Goal: Task Accomplishment & Management: Complete application form

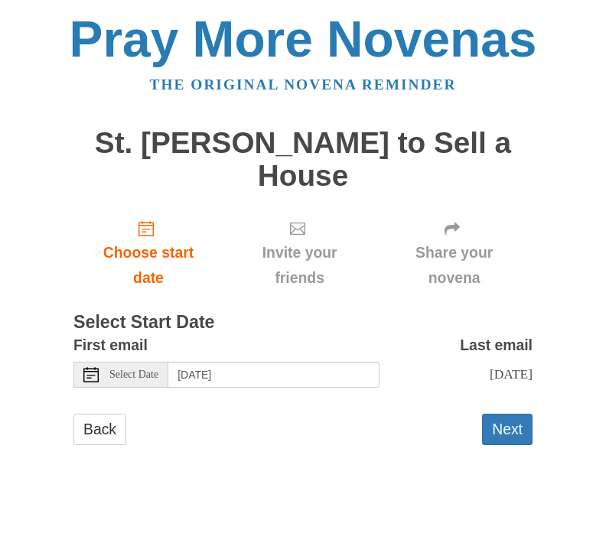
click at [504, 429] on button "Next" at bounding box center [507, 429] width 50 height 31
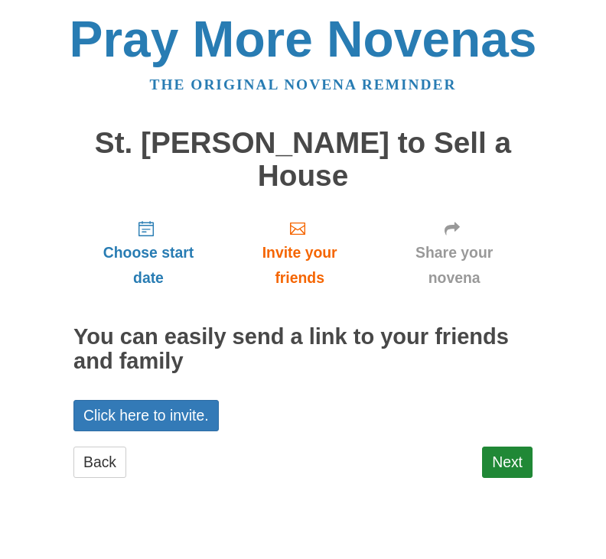
click at [96, 462] on link "Back" at bounding box center [99, 462] width 53 height 31
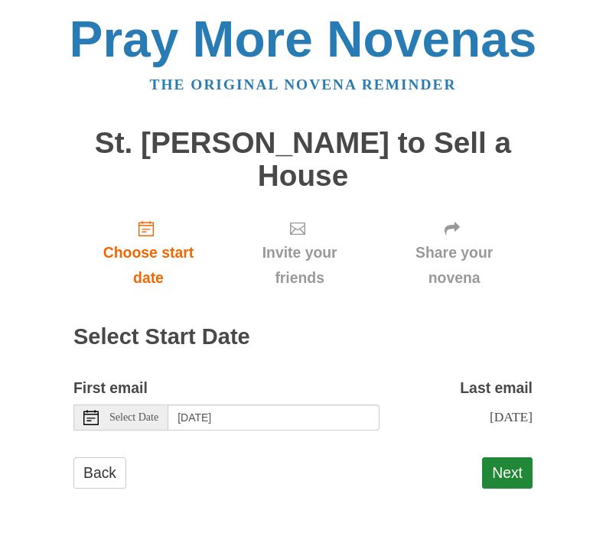
click at [503, 466] on button "Next" at bounding box center [507, 472] width 50 height 31
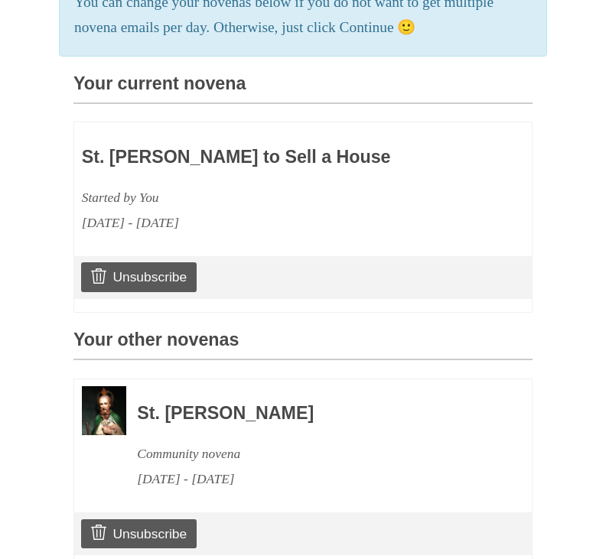
scroll to position [386, 0]
click at [151, 529] on link "Unsubscribe" at bounding box center [138, 533] width 115 height 29
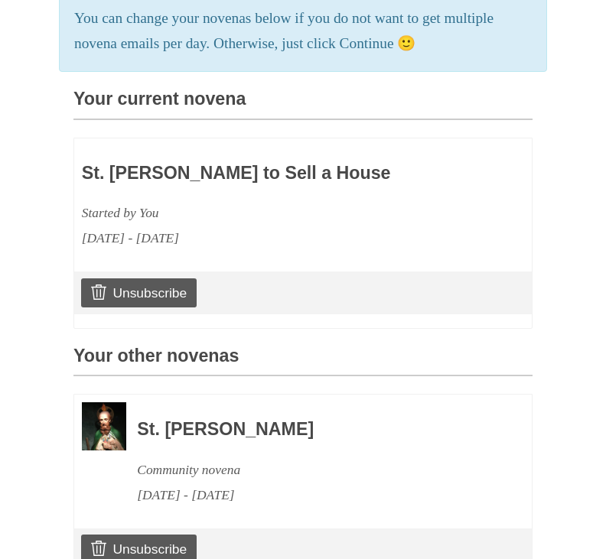
scroll to position [497, 0]
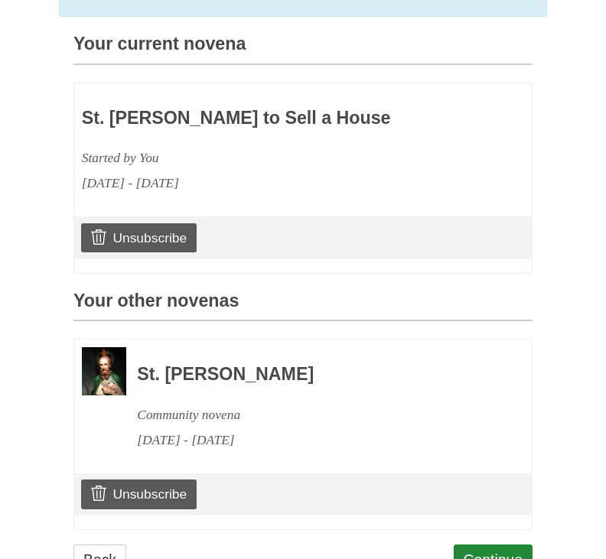
click at [143, 485] on link "Unsubscribe" at bounding box center [138, 494] width 115 height 29
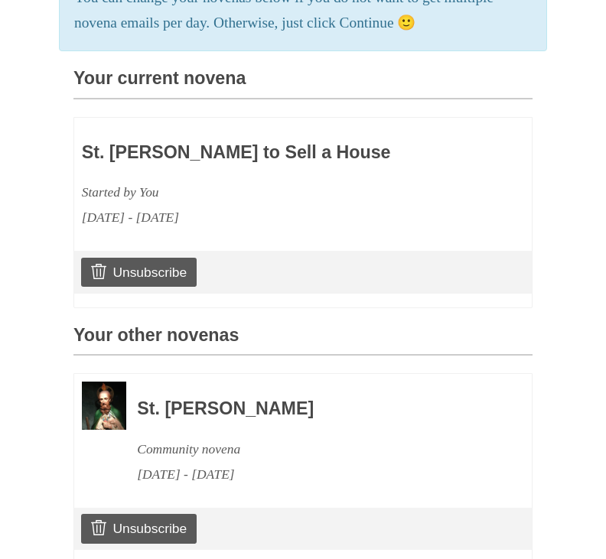
scroll to position [497, 0]
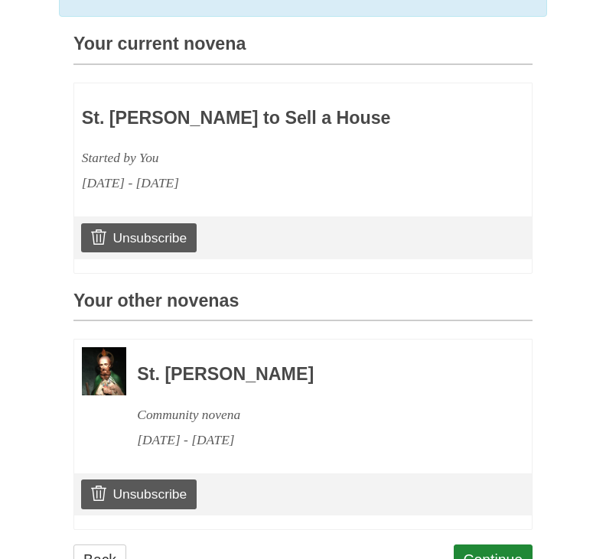
click at [99, 554] on link "Back" at bounding box center [99, 560] width 53 height 31
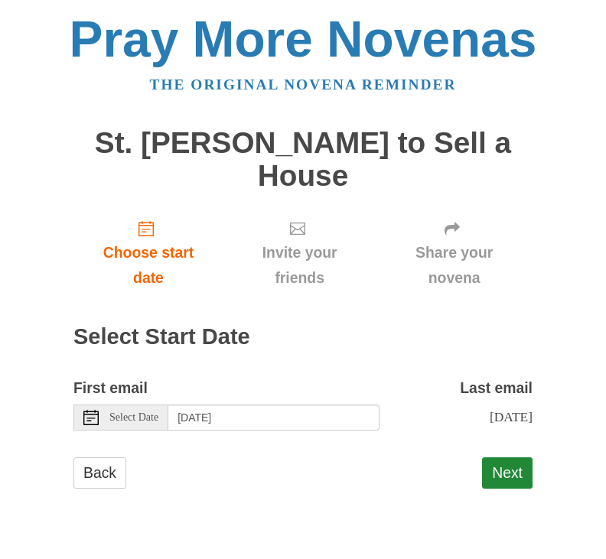
click at [129, 416] on span "Select Date" at bounding box center [133, 417] width 49 height 11
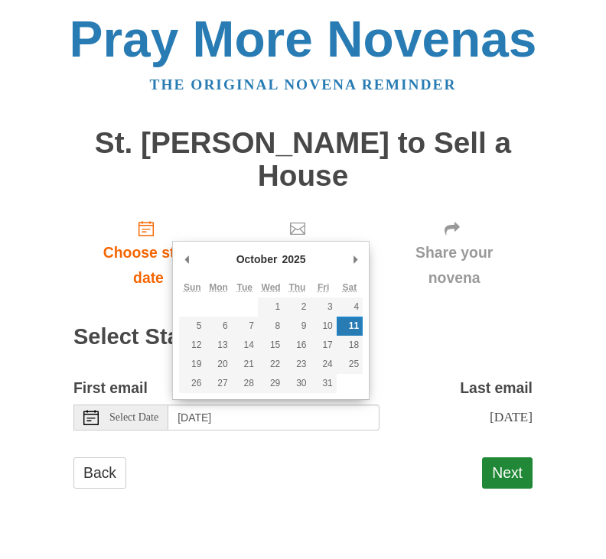
click at [332, 461] on div "Back Next" at bounding box center [302, 480] width 459 height 46
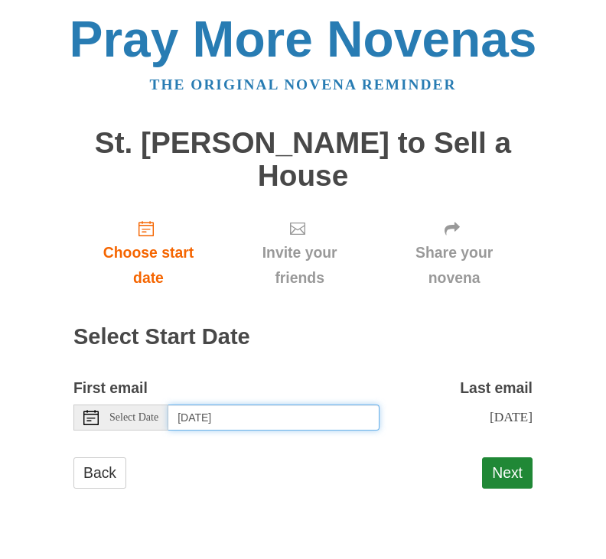
click at [268, 411] on input "Saturday, October 11th" at bounding box center [273, 418] width 211 height 26
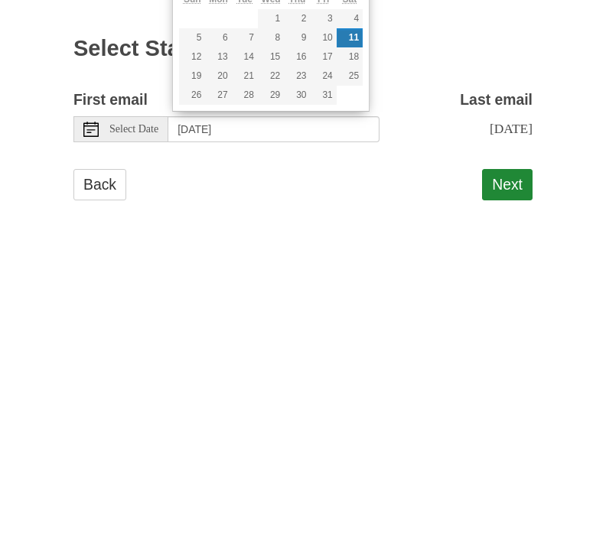
click at [369, 457] on div "Back Next" at bounding box center [302, 480] width 459 height 46
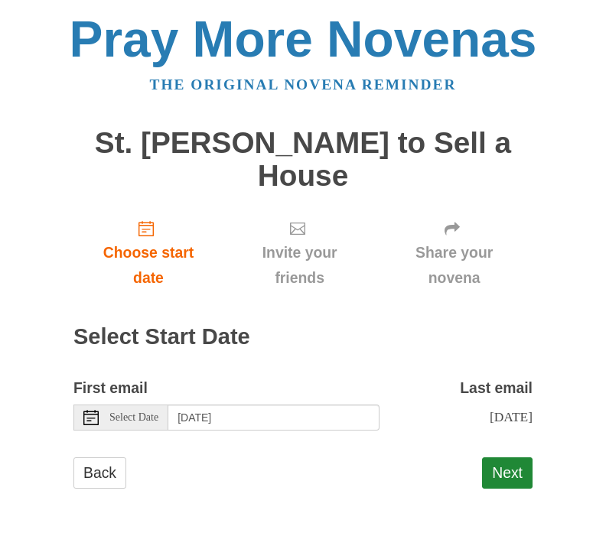
click at [510, 468] on button "Next" at bounding box center [507, 472] width 50 height 31
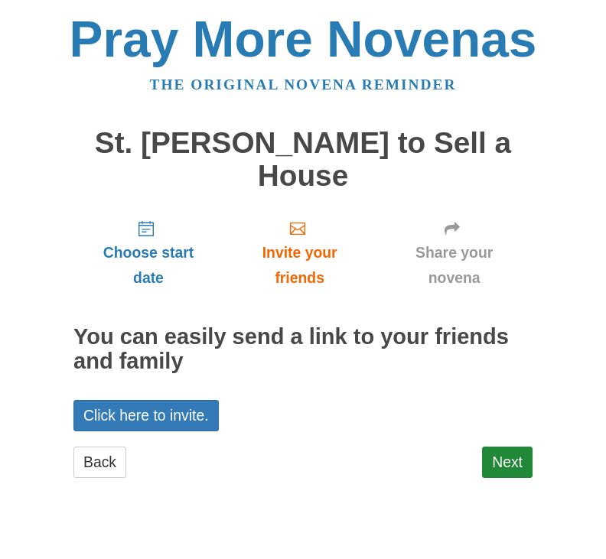
click at [102, 459] on link "Back" at bounding box center [99, 462] width 53 height 31
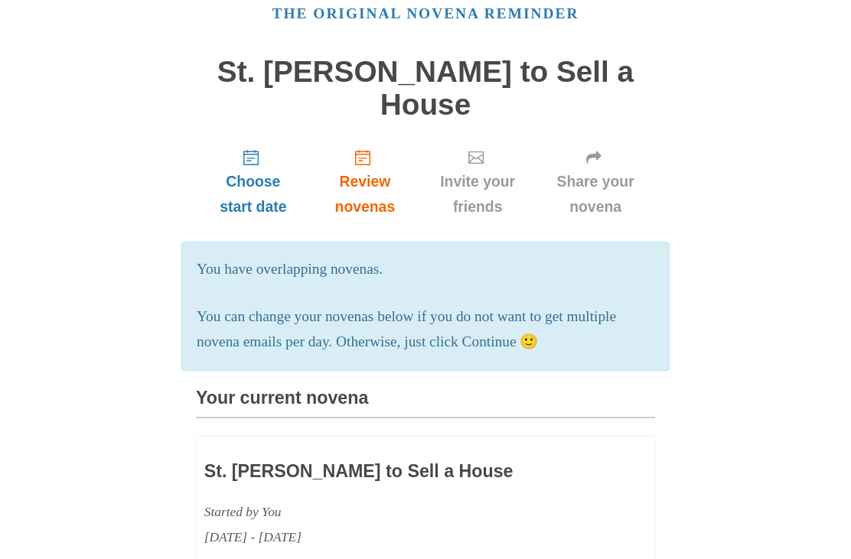
scroll to position [70, 0]
click at [557, 330] on p "You can change your novenas below if you do not want to get multiple novena ema…" at bounding box center [425, 331] width 457 height 50
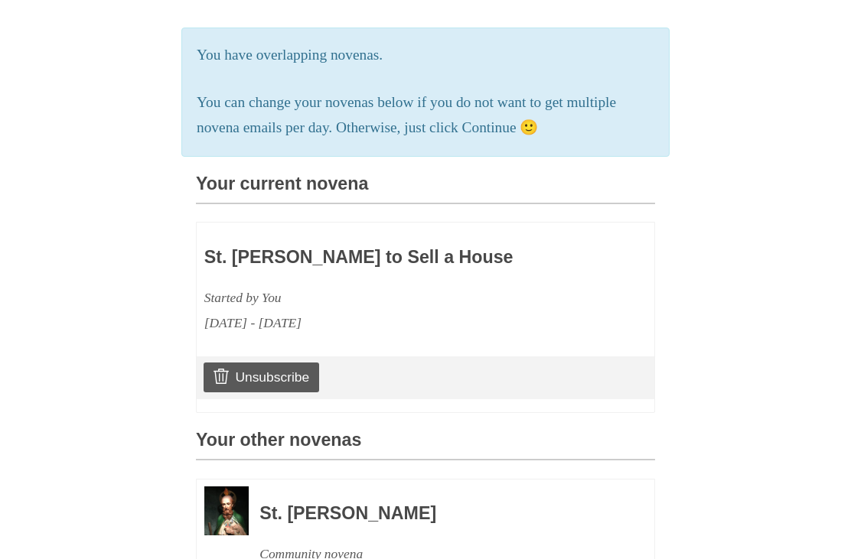
scroll to position [260, 0]
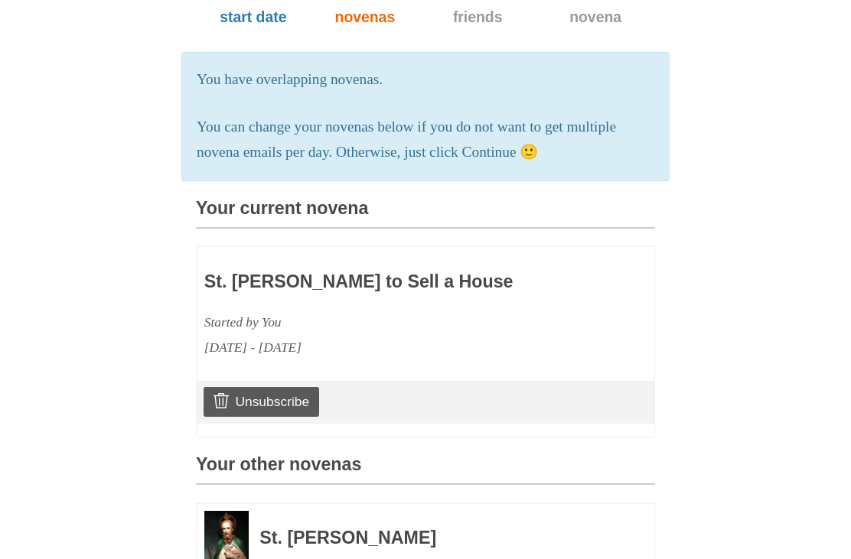
click at [486, 391] on div "Unsubscribe" at bounding box center [425, 403] width 457 height 43
click at [499, 396] on div "Unsubscribe" at bounding box center [425, 403] width 457 height 43
click at [242, 388] on link "Unsubscribe" at bounding box center [260, 402] width 115 height 29
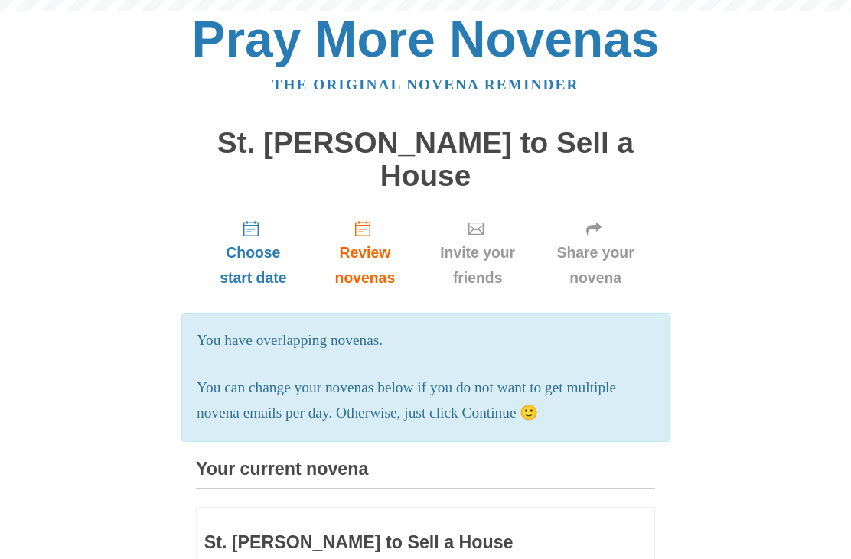
scroll to position [468, 0]
